Goal: Task Accomplishment & Management: Use online tool/utility

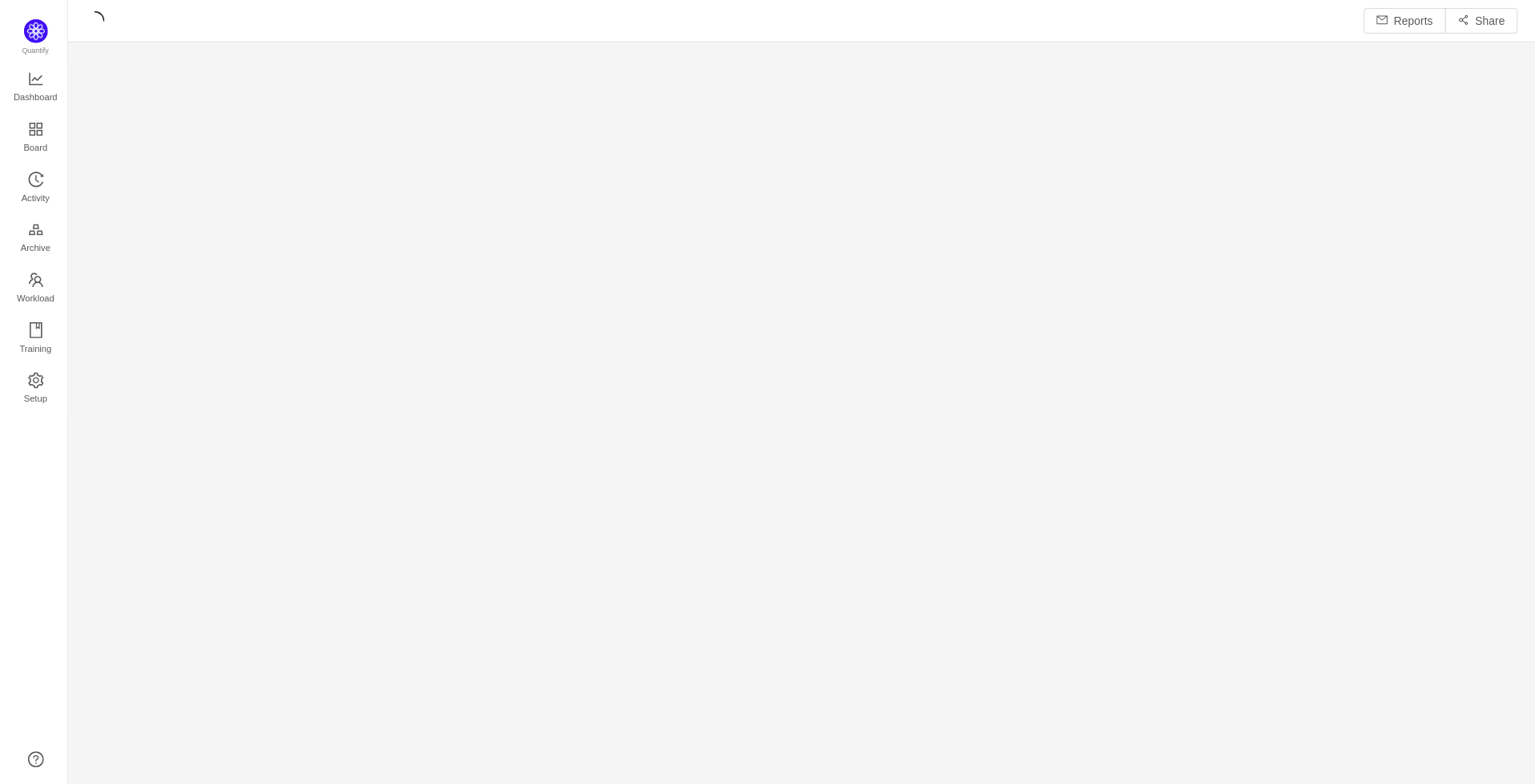
scroll to position [760, 1438]
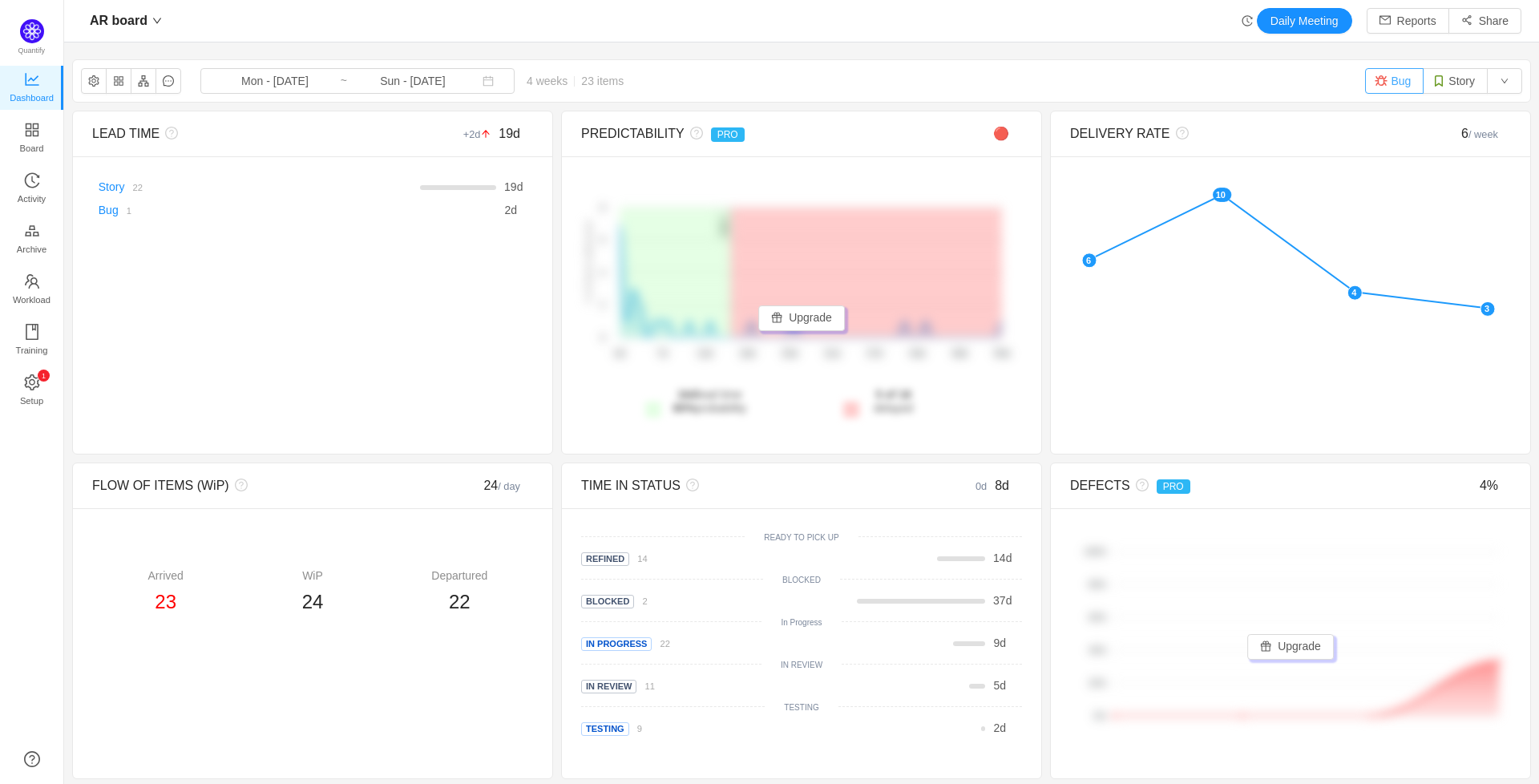
click at [1388, 78] on button "Bug" at bounding box center [1395, 80] width 59 height 26
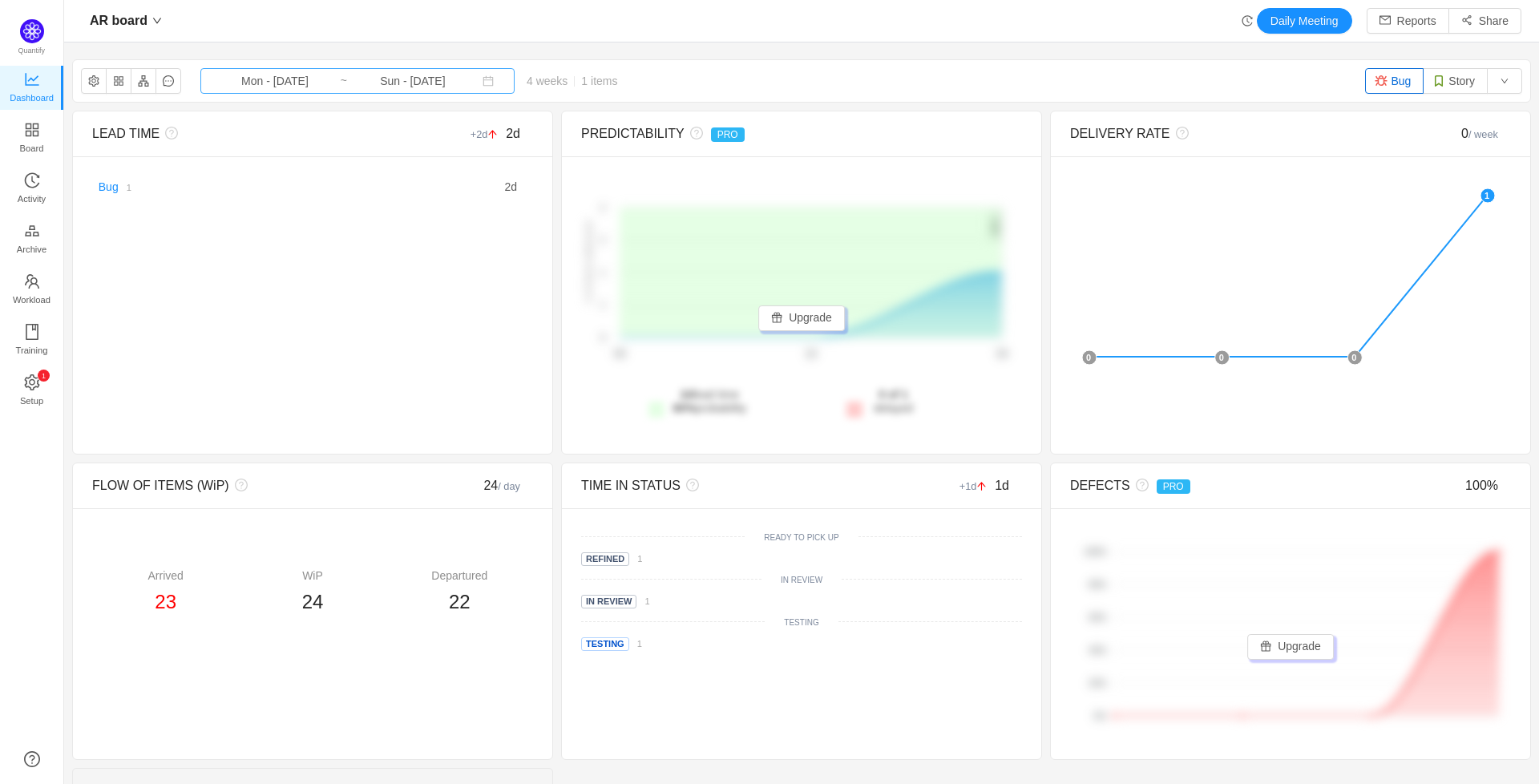
click at [356, 78] on input "Sun - [DATE]" at bounding box center [413, 81] width 130 height 18
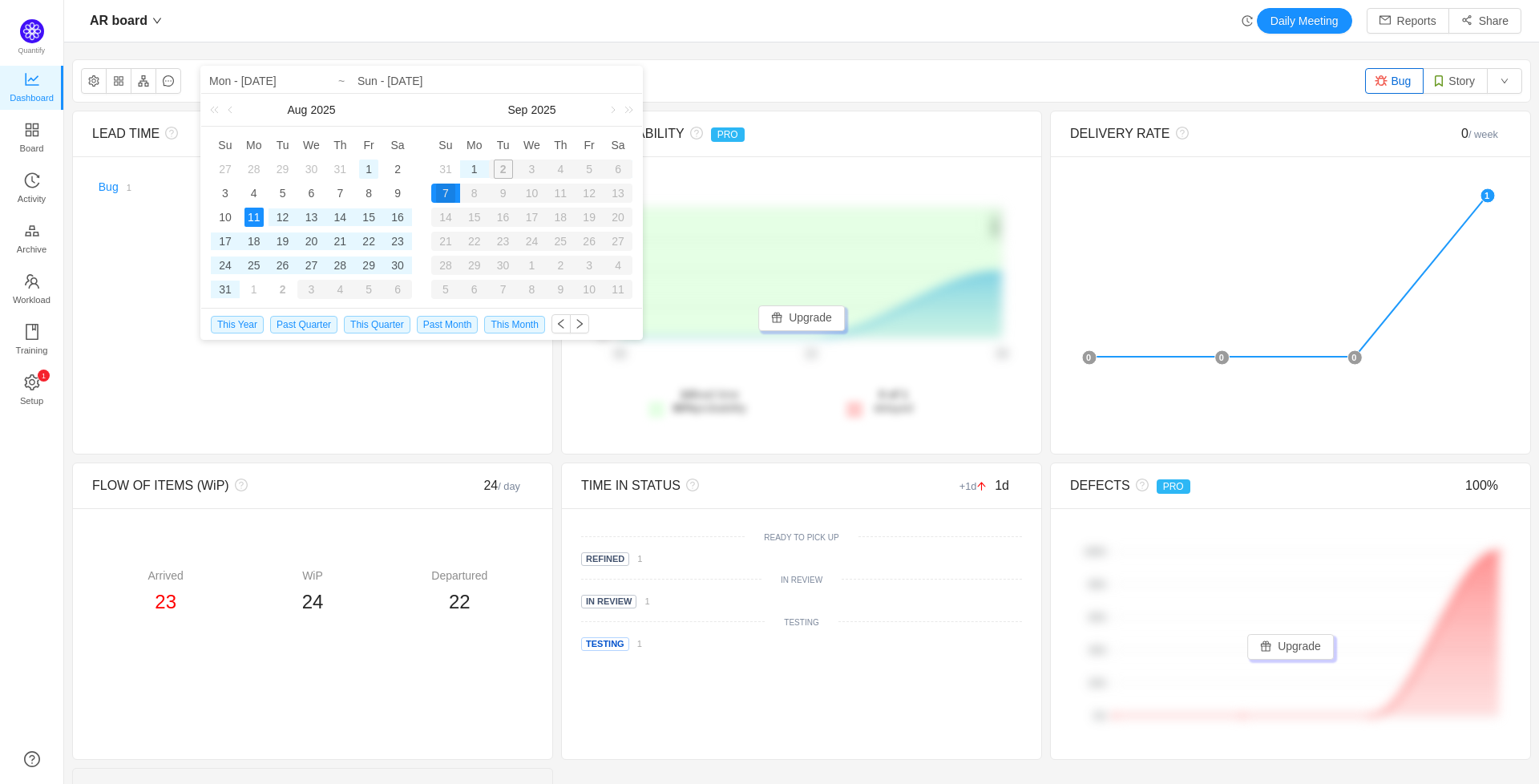
click at [372, 170] on div "1" at bounding box center [369, 169] width 20 height 20
click at [227, 289] on div "31" at bounding box center [225, 290] width 20 height 20
type input "Fri - [DATE]"
type input "Sun - [DATE]"
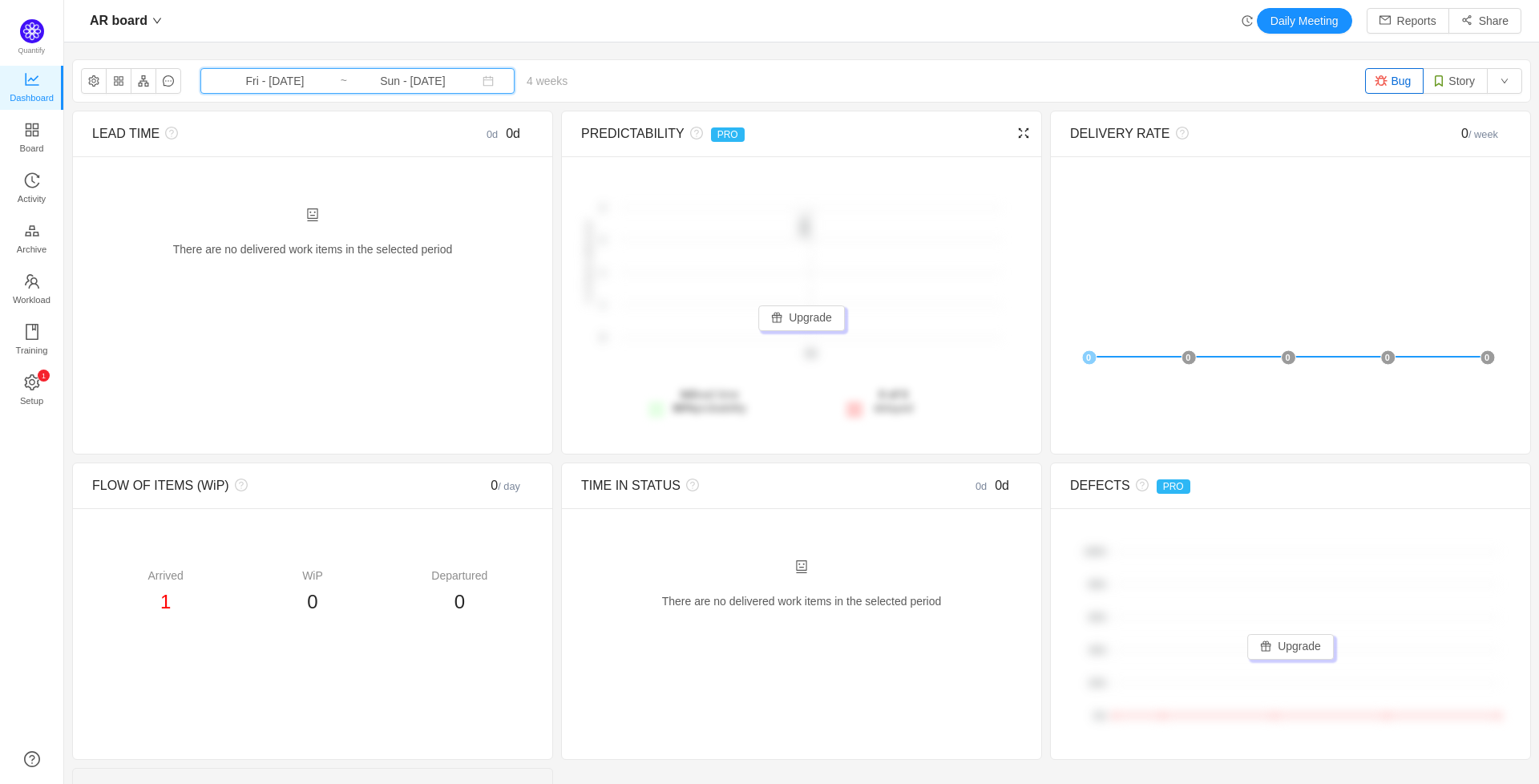
scroll to position [153, 0]
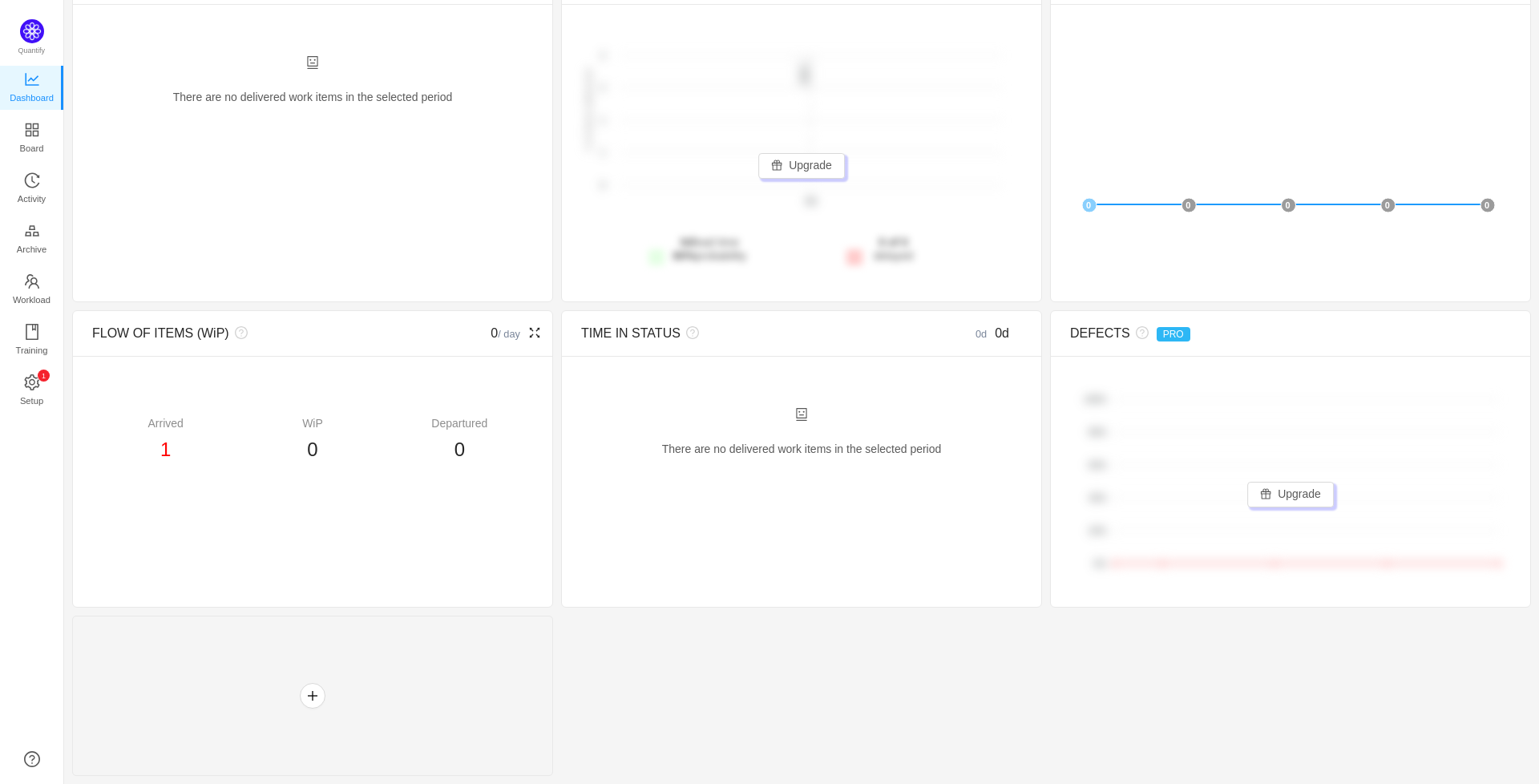
click at [167, 455] on span "1" at bounding box center [166, 449] width 11 height 21
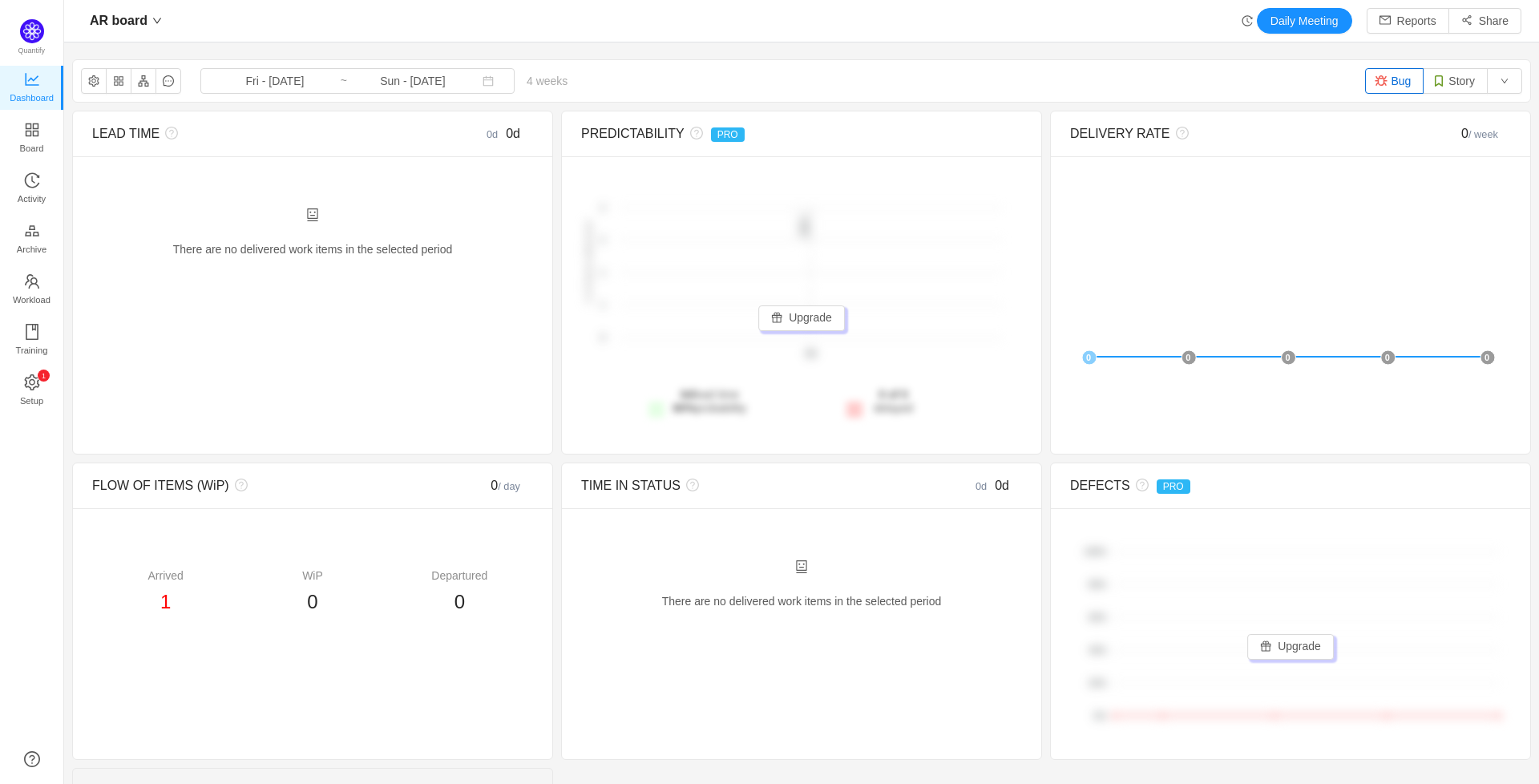
click at [1389, 71] on button "Bug" at bounding box center [1395, 80] width 59 height 26
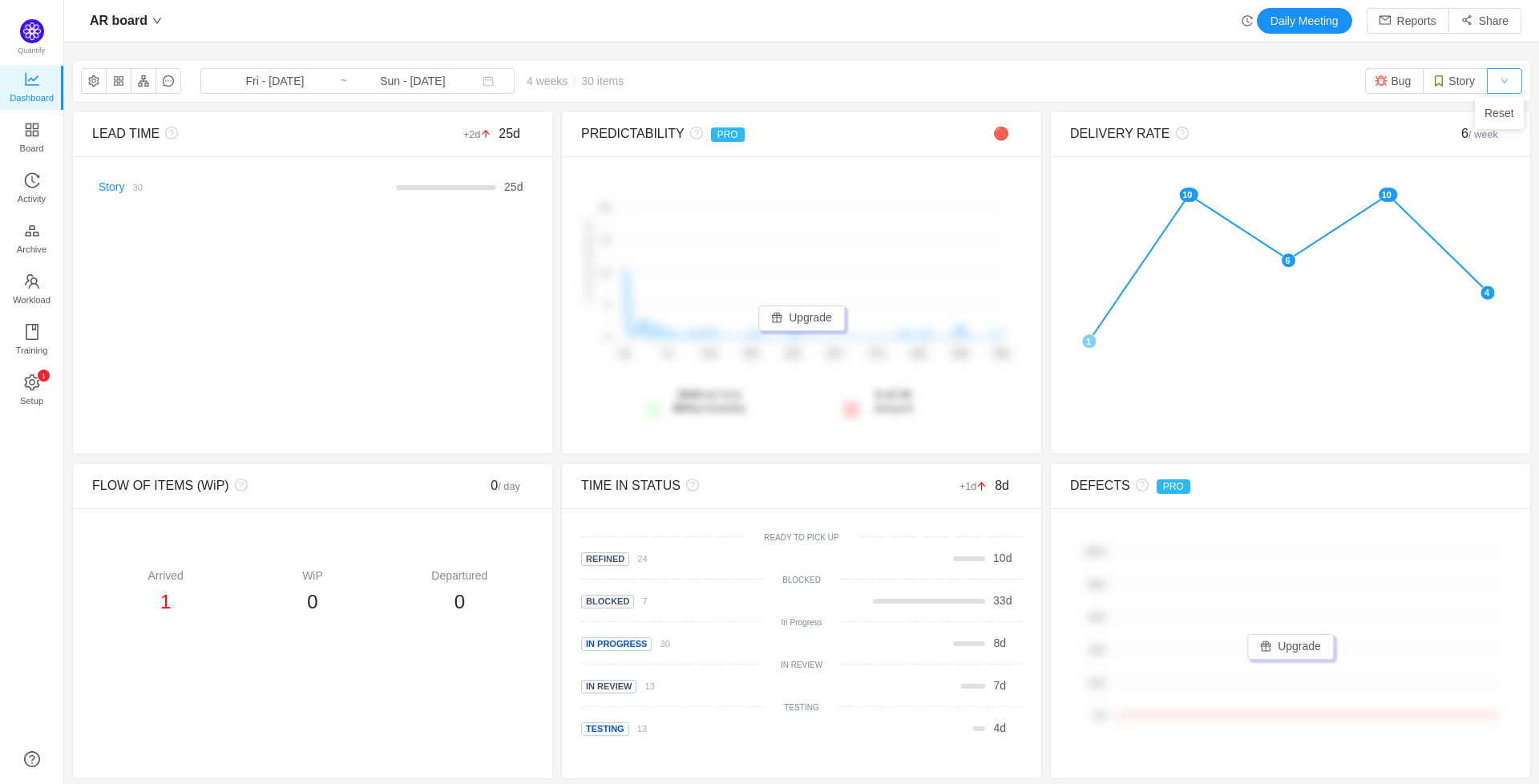
click at [1486, 81] on button "button" at bounding box center [1504, 80] width 36 height 26
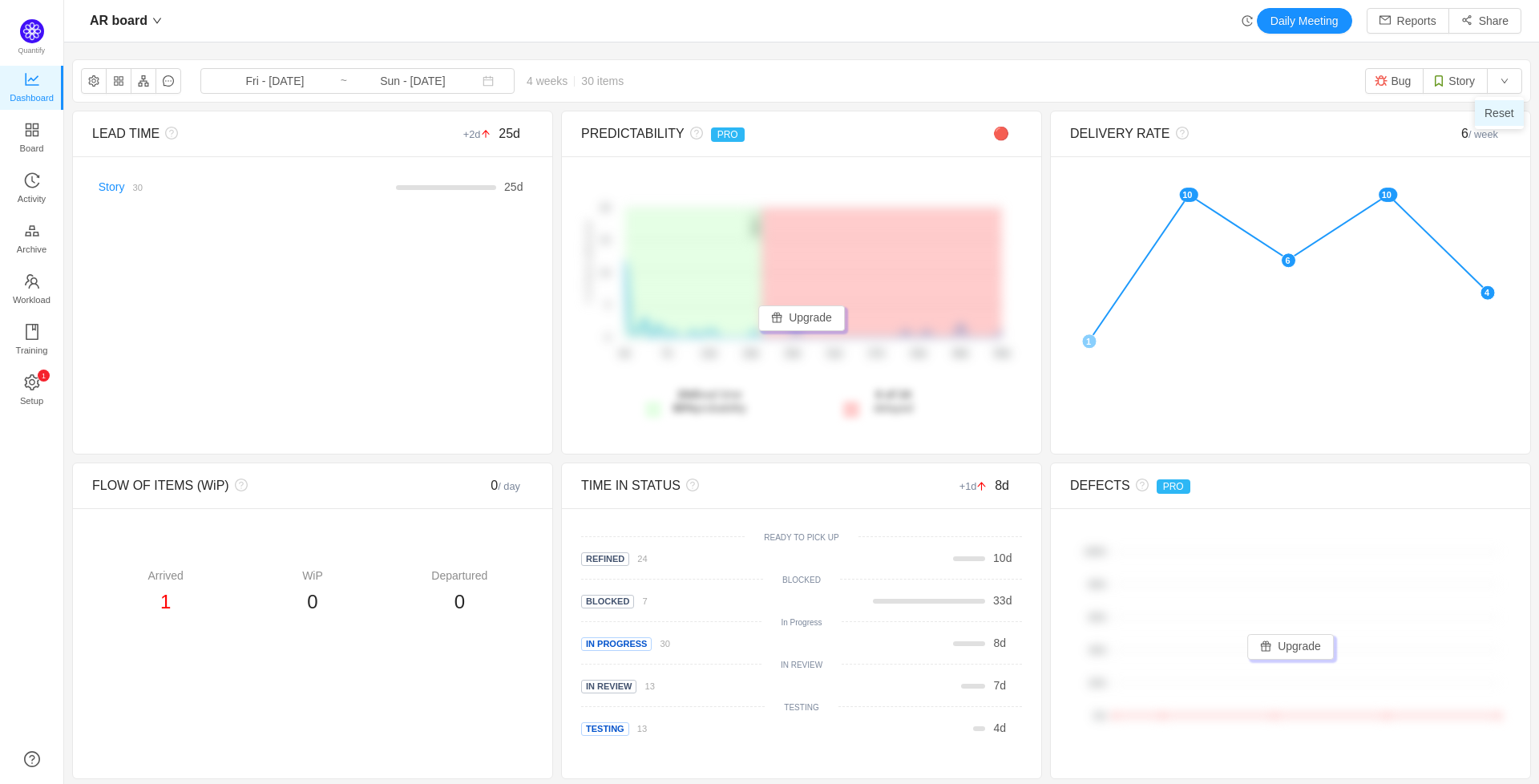
click at [1494, 106] on li "Reset" at bounding box center [1499, 112] width 49 height 26
click at [1508, 138] on div "DELIVERY RATE 6 / week" at bounding box center [1290, 134] width 479 height 45
click at [1506, 135] on icon "icon: fullscreen" at bounding box center [1512, 133] width 12 height 12
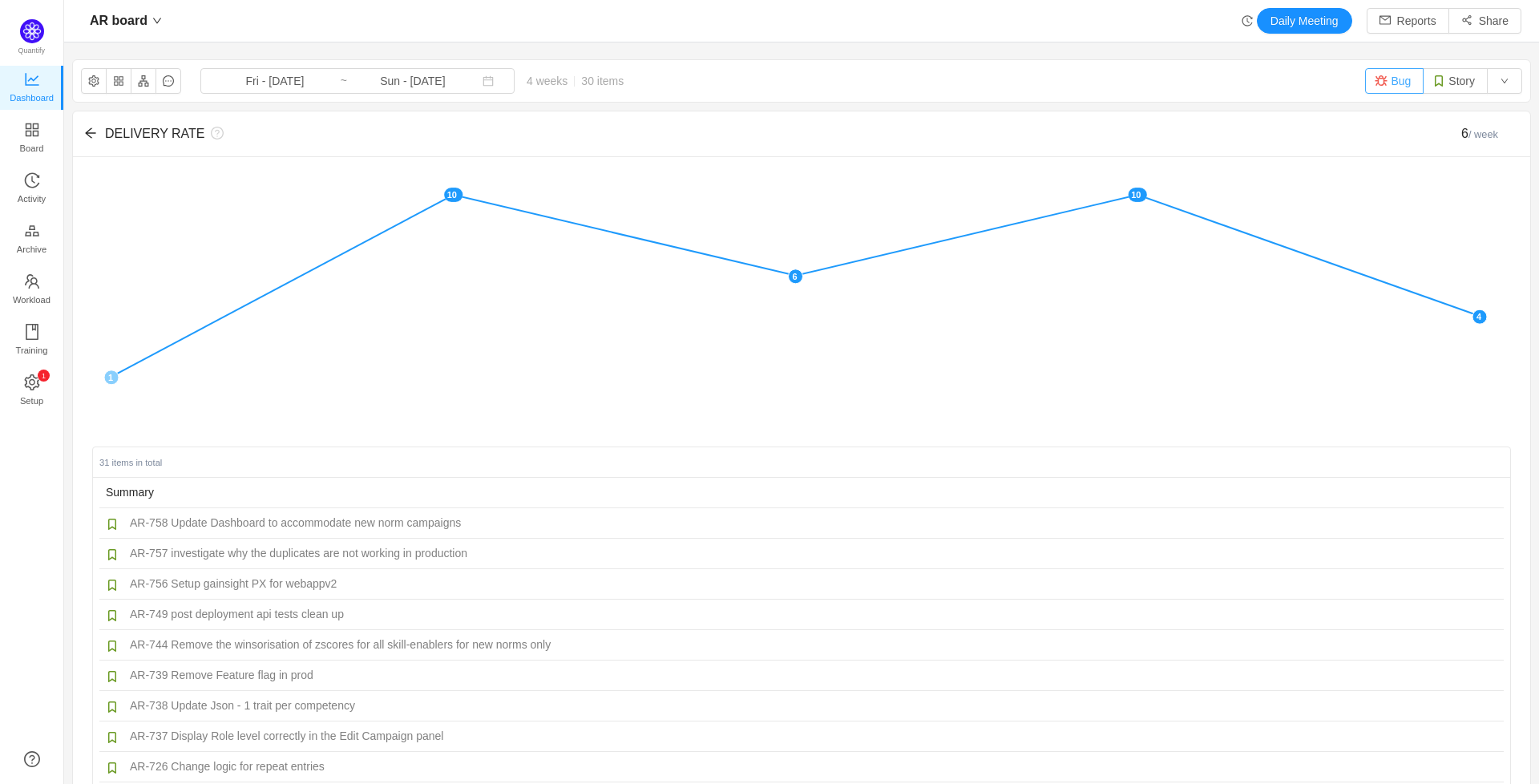
click at [1374, 76] on img "button" at bounding box center [1380, 81] width 12 height 12
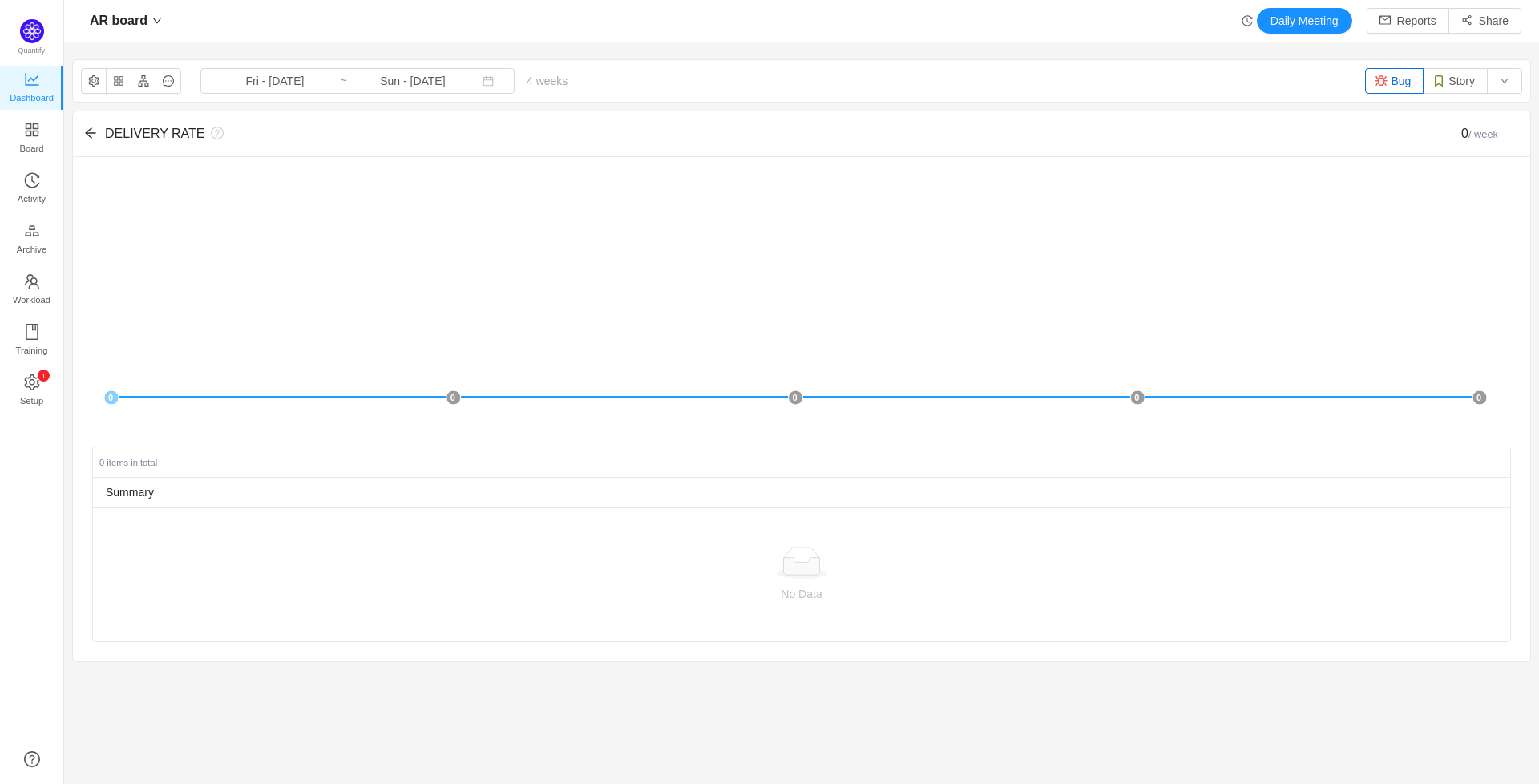
click at [1384, 77] on button "Bug" at bounding box center [1395, 80] width 59 height 26
